Goal: Go to known website: Go to known website

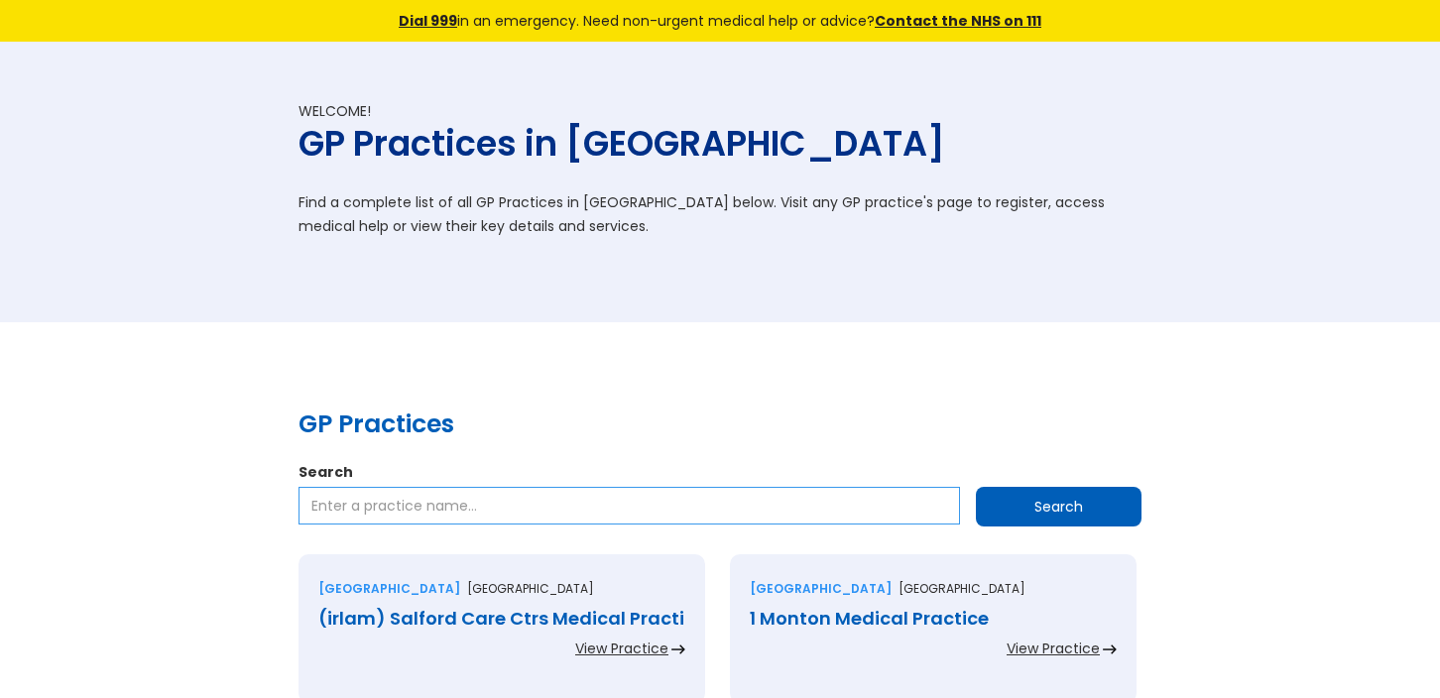
click at [321, 512] on input "Search" at bounding box center [630, 506] width 662 height 38
type input "[PERSON_NAME] surgery sg6"
click at [1060, 512] on input "Search" at bounding box center [1059, 507] width 166 height 40
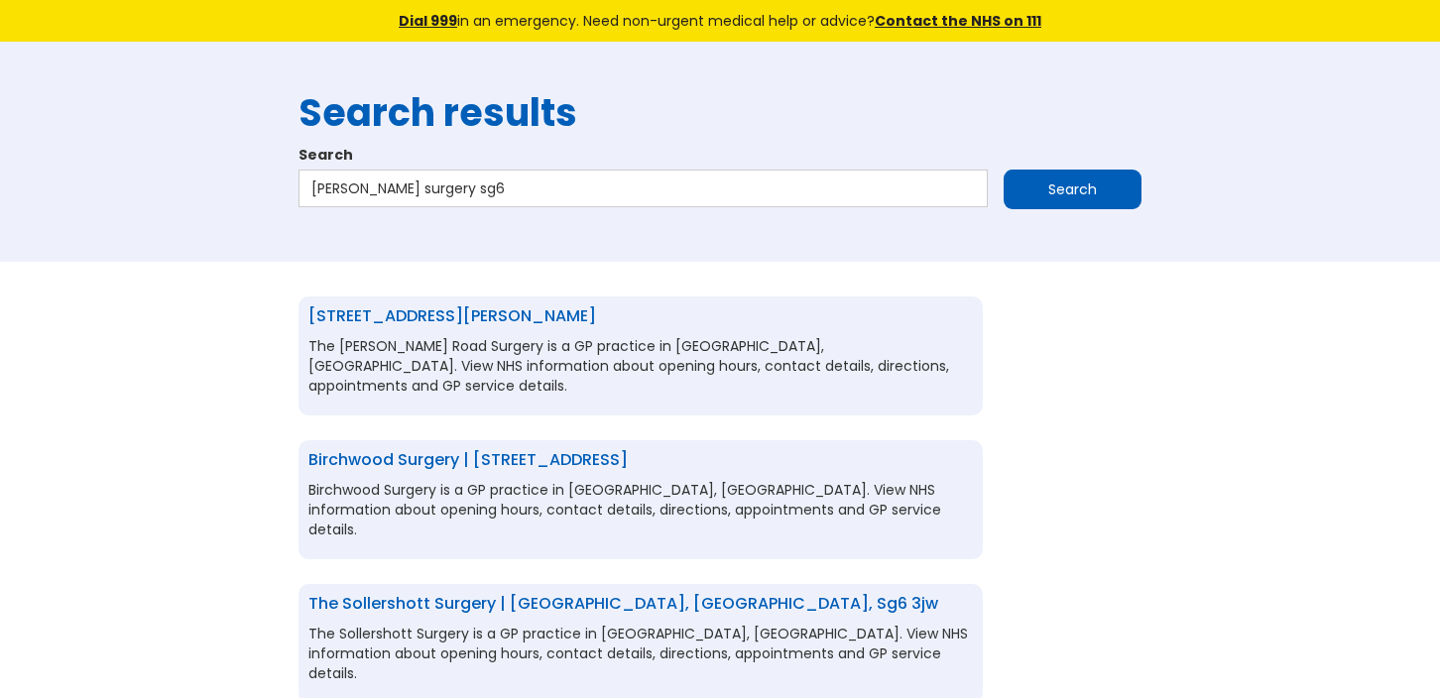
click at [581, 320] on link "[STREET_ADDRESS][PERSON_NAME]" at bounding box center [453, 316] width 288 height 23
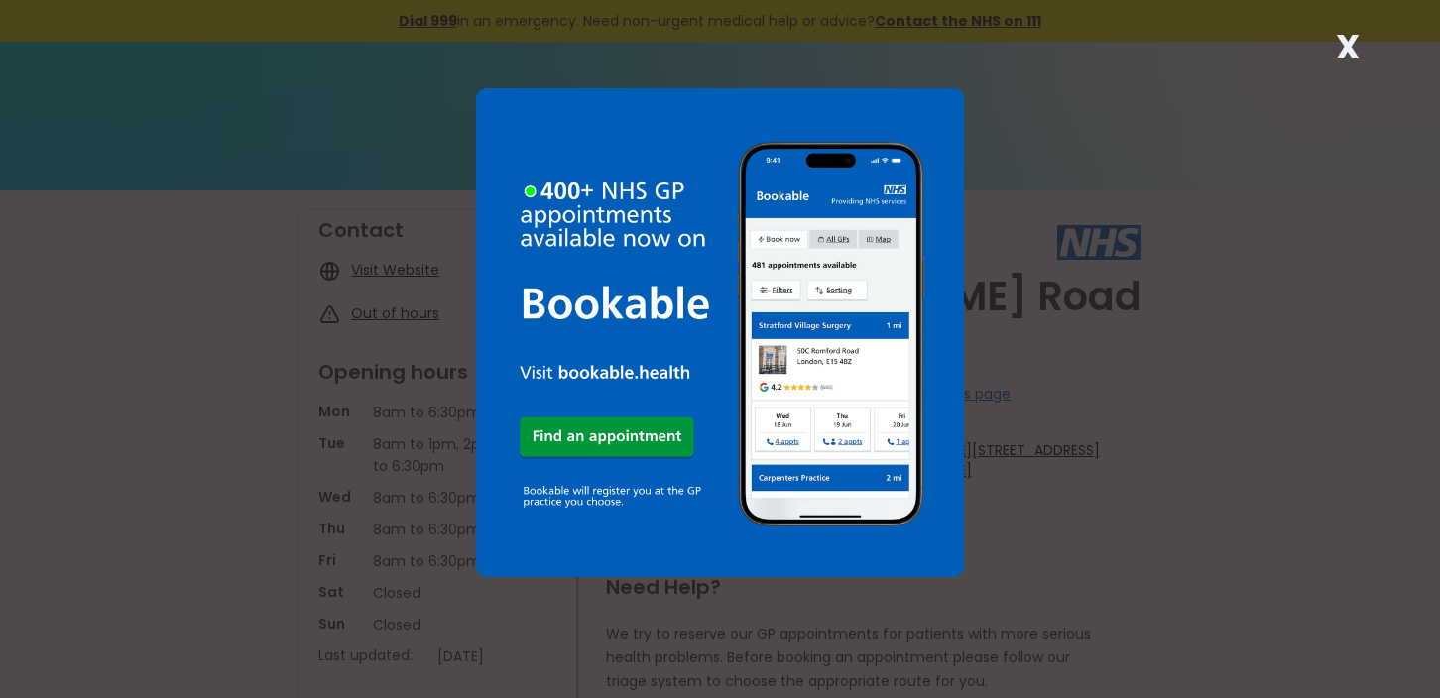
click at [1365, 48] on div "X" at bounding box center [1348, 55] width 40 height 40
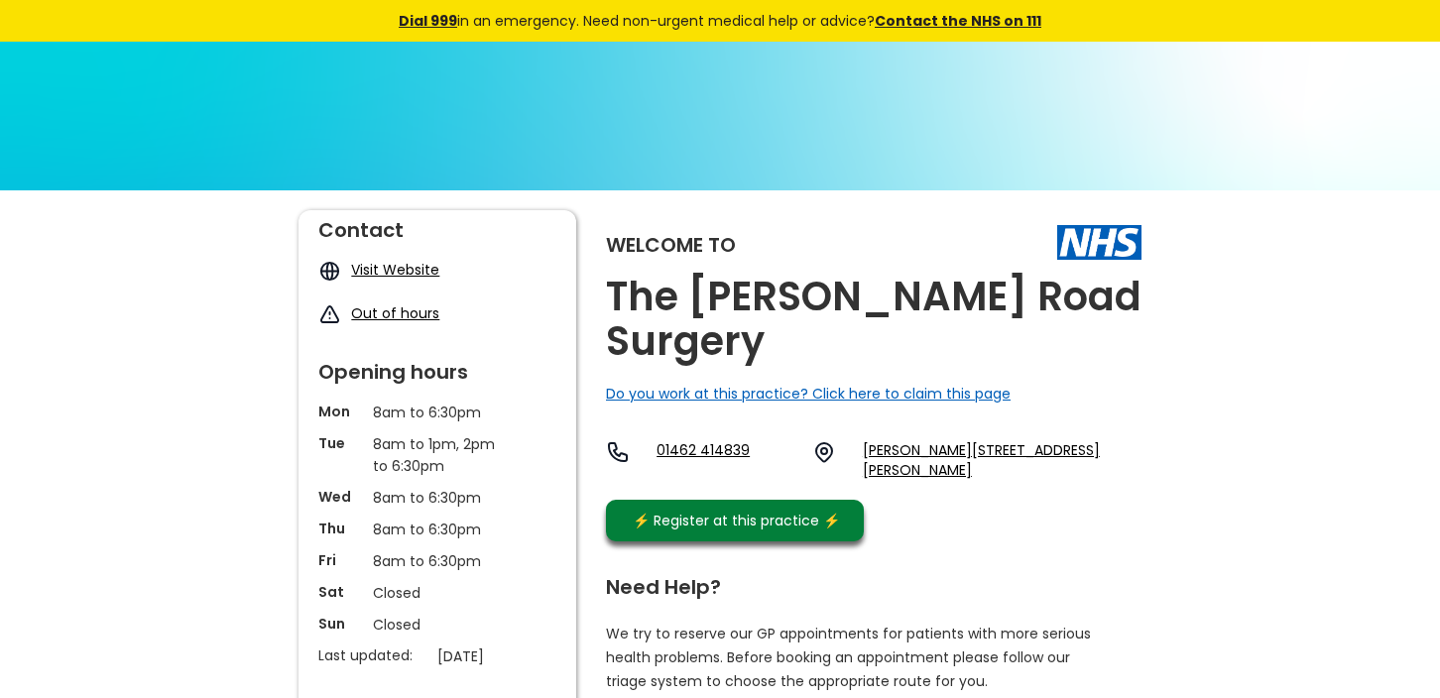
click at [398, 273] on link "Visit Website" at bounding box center [395, 270] width 88 height 20
